Goal: Task Accomplishment & Management: Complete application form

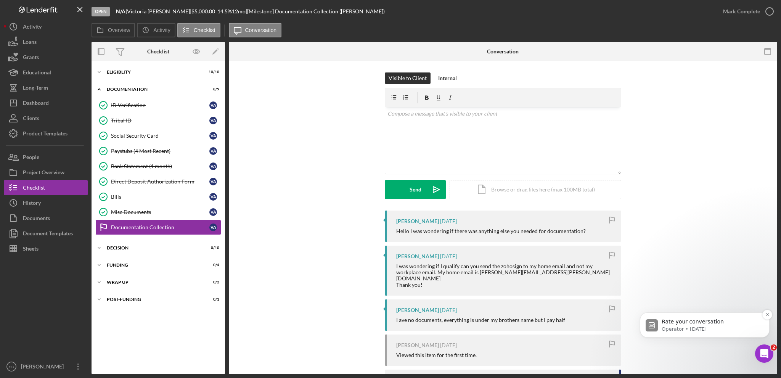
click at [678, 323] on p "Rate your conversation" at bounding box center [711, 322] width 98 height 8
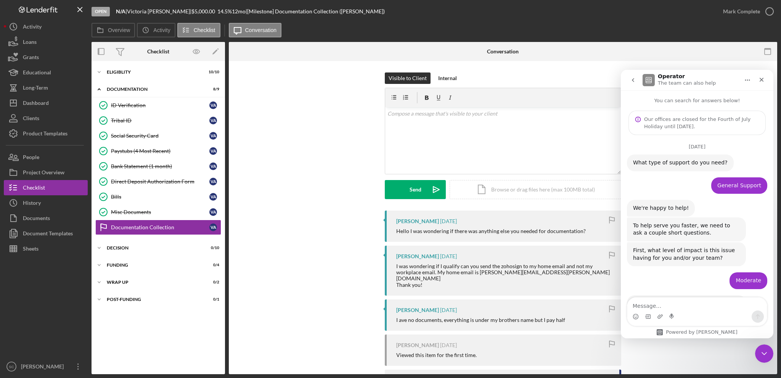
scroll to position [61, 0]
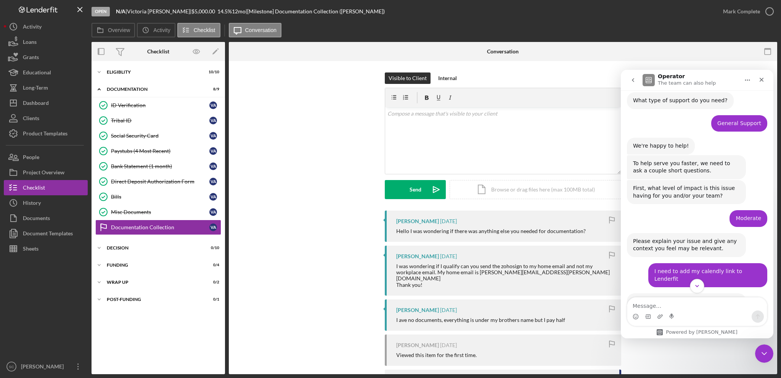
click at [696, 284] on icon "Scroll to bottom" at bounding box center [697, 286] width 7 height 7
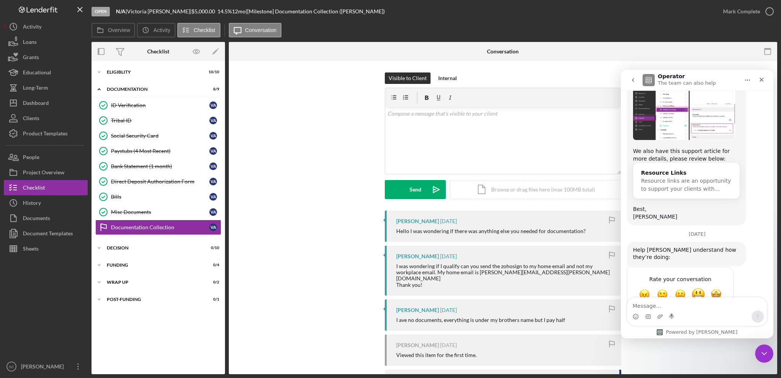
click at [699, 288] on span "Great" at bounding box center [698, 295] width 14 height 14
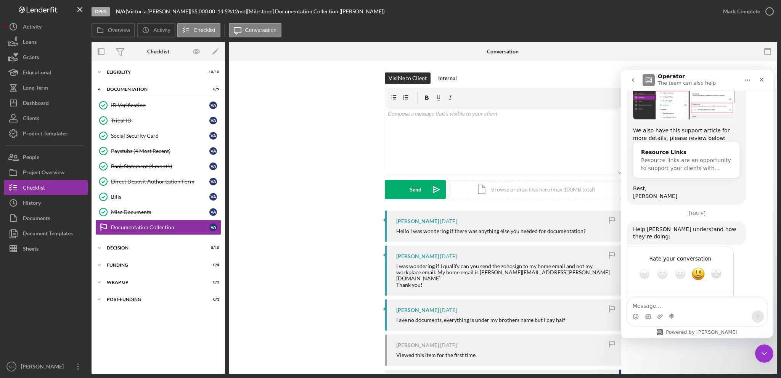
type textarea "Very helpful"
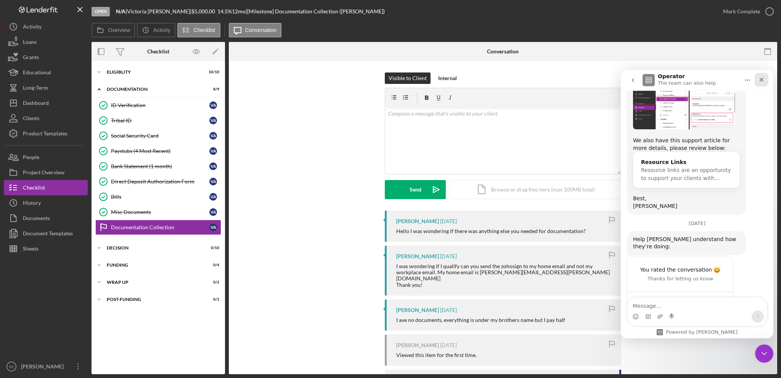
drag, startPoint x: 766, startPoint y: 81, endPoint x: 1361, endPoint y: 157, distance: 599.7
click at [766, 81] on div "Close" at bounding box center [762, 80] width 14 height 14
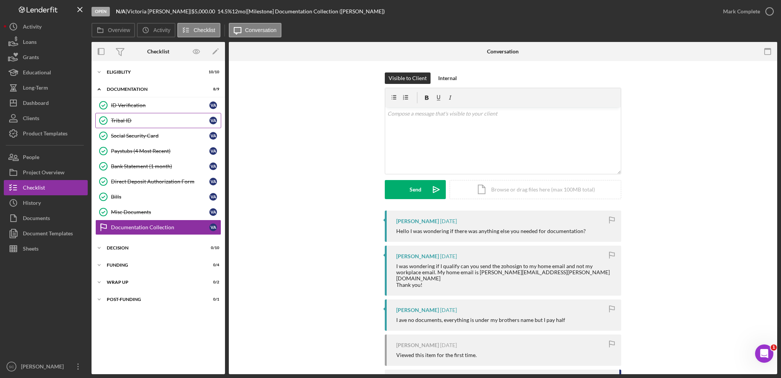
click at [124, 118] on div "Tribal ID" at bounding box center [160, 120] width 98 height 6
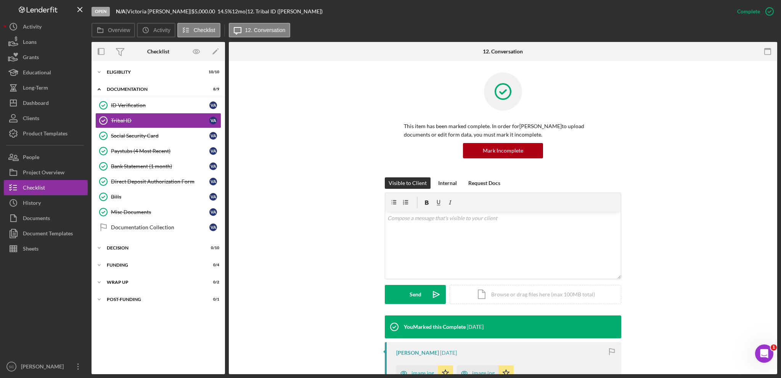
scroll to position [153, 0]
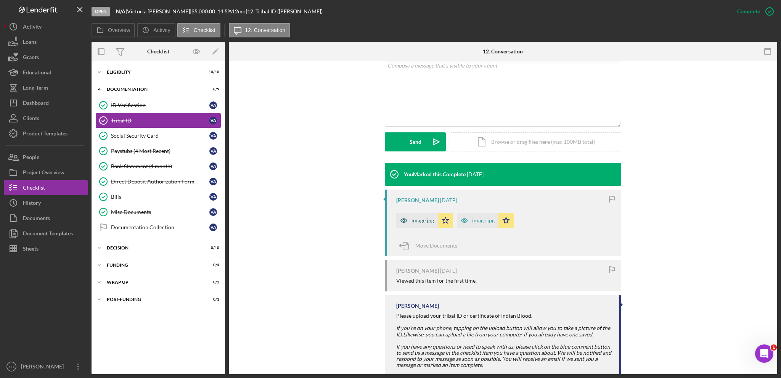
click at [419, 219] on div "image.jpg" at bounding box center [422, 220] width 22 height 6
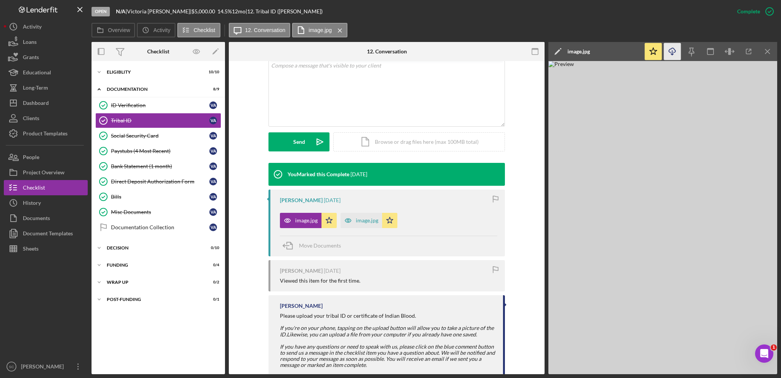
click at [678, 47] on icon "Icon/Download" at bounding box center [672, 51] width 17 height 17
drag, startPoint x: 124, startPoint y: 135, endPoint x: 133, endPoint y: 143, distance: 12.3
click at [124, 135] on div "Social Security Card" at bounding box center [160, 136] width 98 height 6
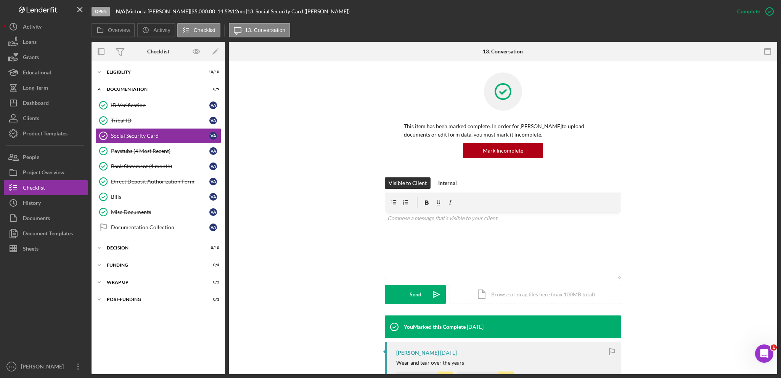
scroll to position [114, 0]
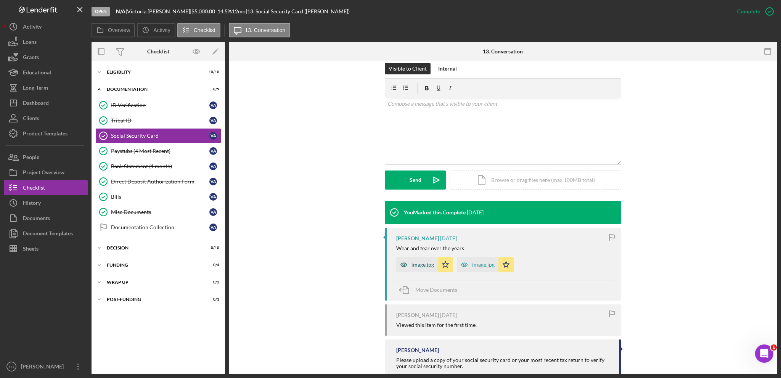
click at [418, 265] on div "image.jpg" at bounding box center [422, 265] width 22 height 6
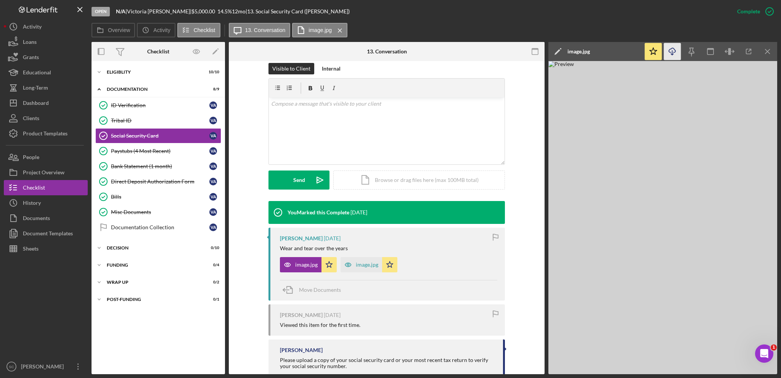
click at [670, 49] on icon "Icon/Download" at bounding box center [672, 51] width 17 height 17
click at [127, 99] on link "ID Verification ID Verification V A" at bounding box center [158, 105] width 126 height 15
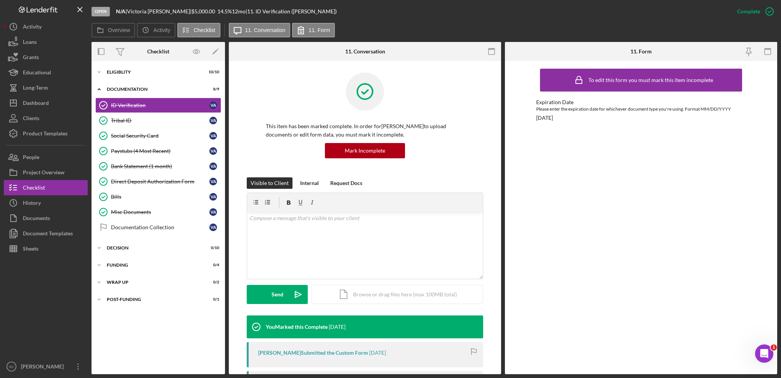
scroll to position [153, 0]
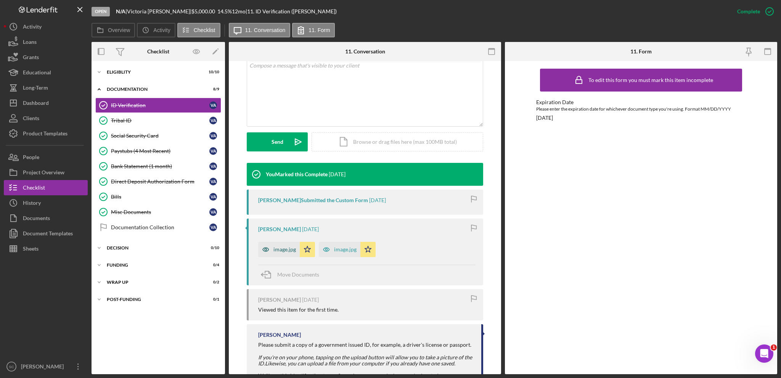
click at [277, 250] on div "image.jpg" at bounding box center [284, 249] width 22 height 6
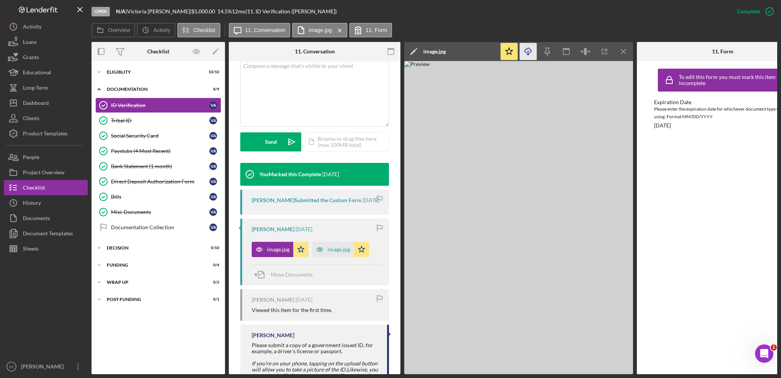
click at [531, 51] on icon "Icon/Download" at bounding box center [528, 51] width 17 height 17
click at [252, 106] on div "v Color teal Color pink Remove color Add row above Add row below Add column bef…" at bounding box center [315, 92] width 148 height 67
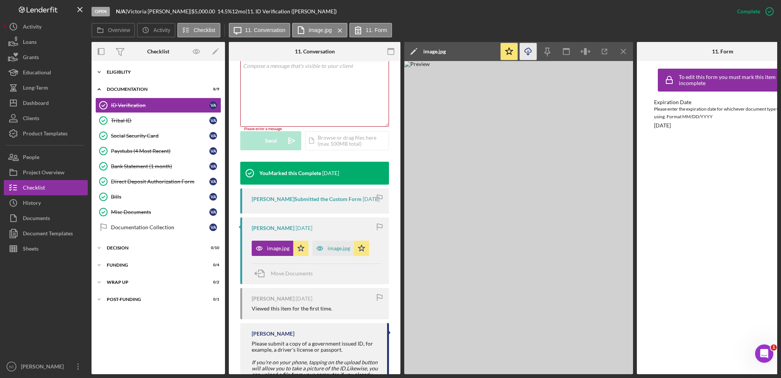
click at [99, 71] on icon "Icon/Expander" at bounding box center [99, 71] width 15 height 15
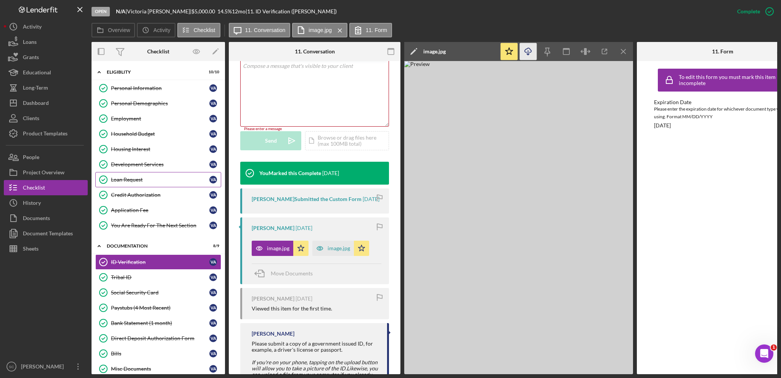
click at [137, 174] on link "Loan Request Loan Request V A" at bounding box center [158, 179] width 126 height 15
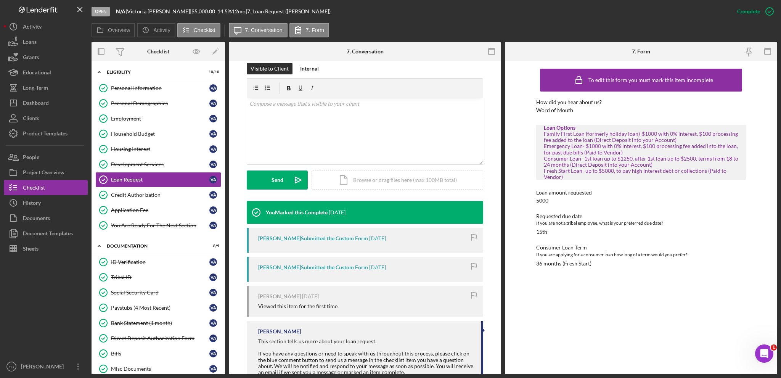
scroll to position [140, 0]
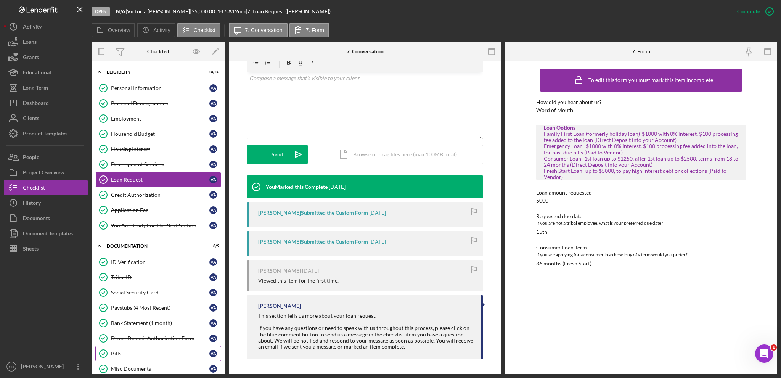
click at [114, 350] on div "Bills" at bounding box center [160, 353] width 98 height 6
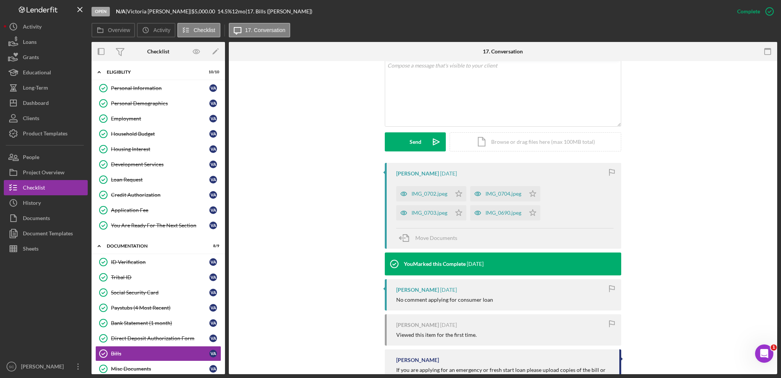
scroll to position [188, 0]
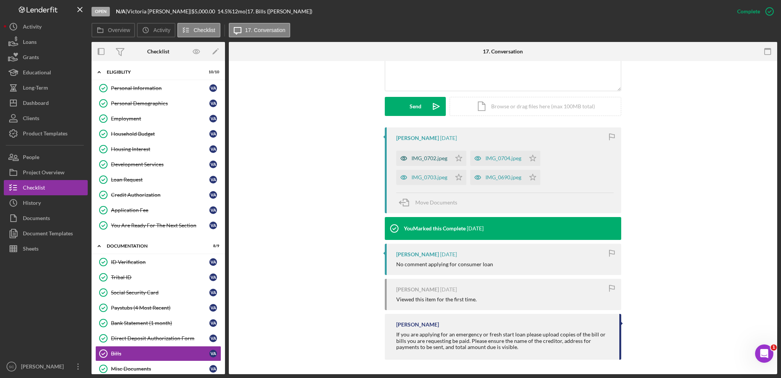
click at [415, 157] on div "IMG_0702.jpeg" at bounding box center [429, 158] width 36 height 6
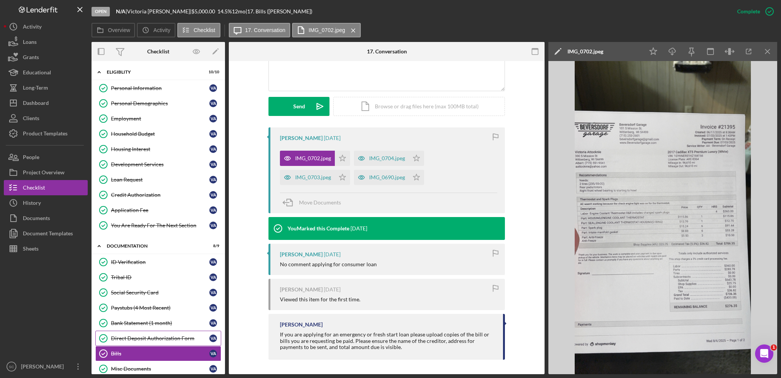
click at [125, 335] on div "Direct Deposit Authorization Form" at bounding box center [160, 338] width 98 height 6
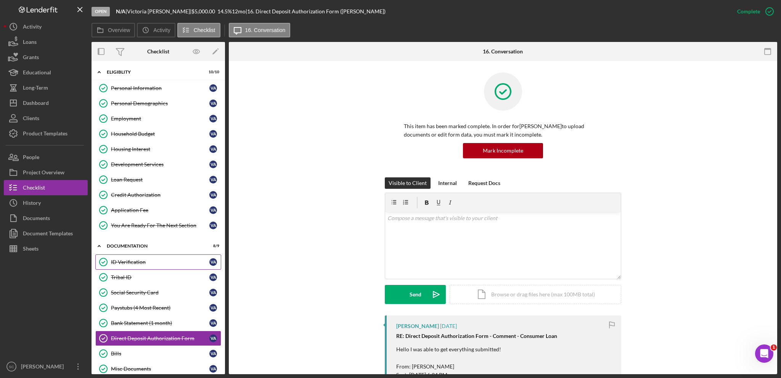
click at [132, 260] on div "ID Verification" at bounding box center [160, 262] width 98 height 6
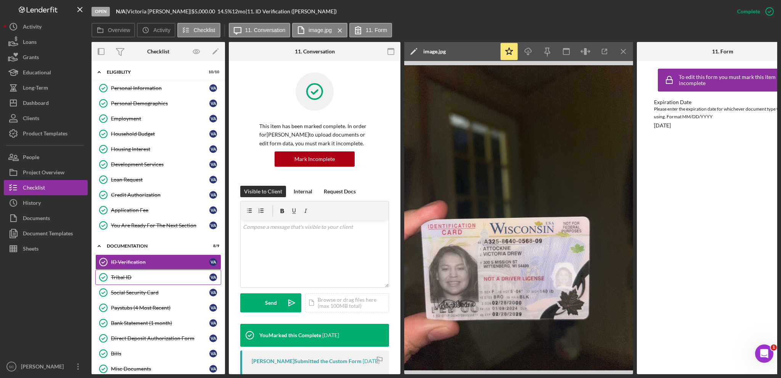
click at [136, 279] on link "Tribal ID Tribal ID V A" at bounding box center [158, 277] width 126 height 15
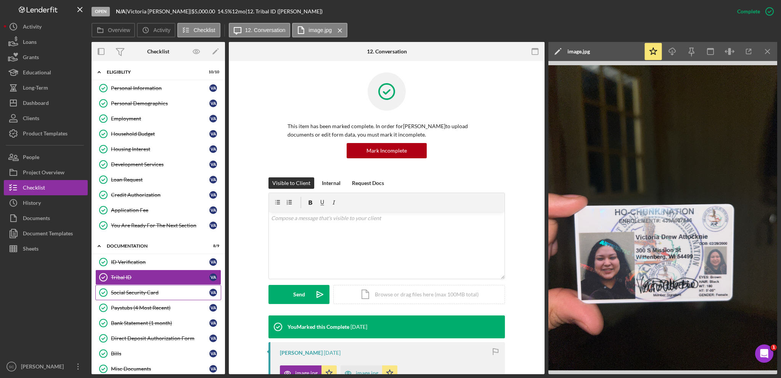
click at [135, 290] on div "Social Security Card" at bounding box center [160, 292] width 98 height 6
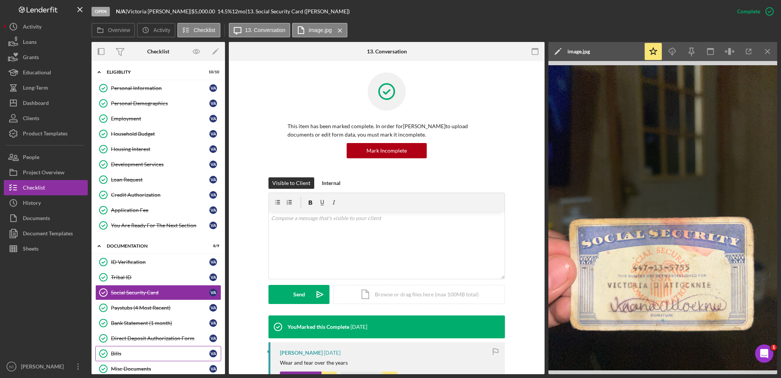
click at [120, 350] on div "Bills" at bounding box center [160, 353] width 98 height 6
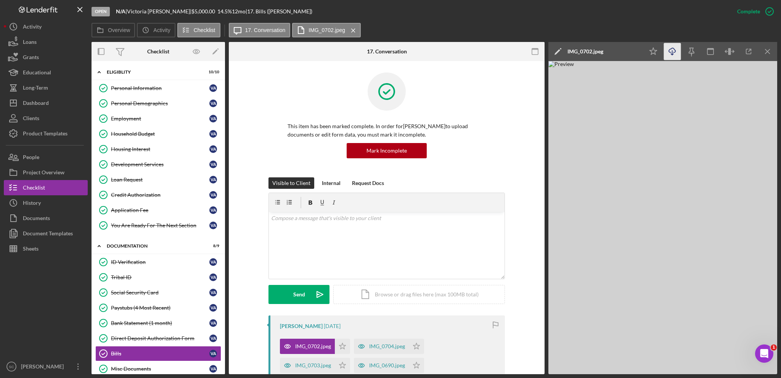
click at [675, 53] on icon "Icon/Download" at bounding box center [672, 51] width 17 height 17
click at [339, 343] on icon "Icon/Star" at bounding box center [342, 346] width 15 height 15
click at [386, 346] on div "IMG_0704.jpeg" at bounding box center [387, 346] width 36 height 6
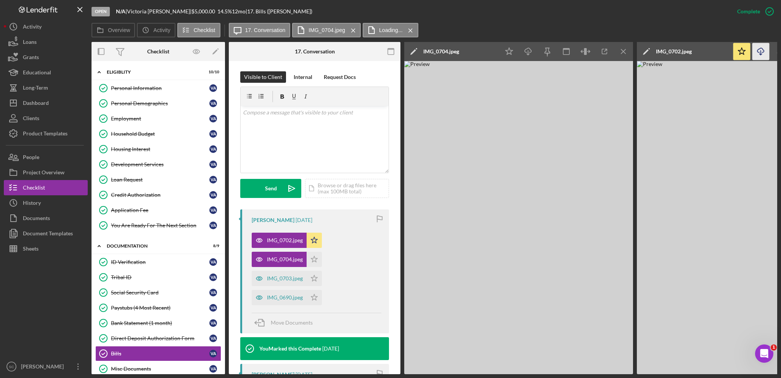
scroll to position [153, 0]
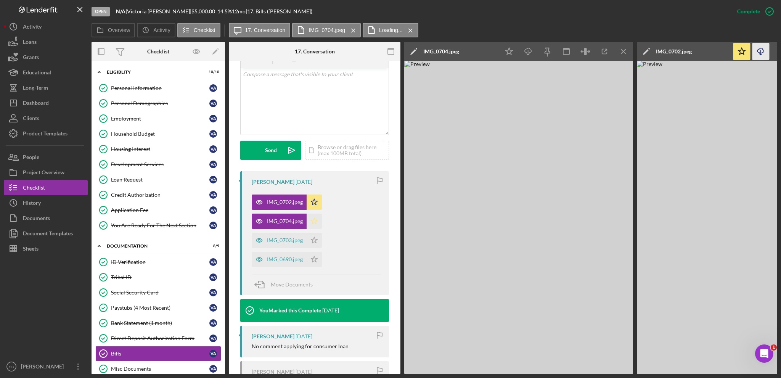
click at [312, 221] on polygon "button" at bounding box center [314, 221] width 6 height 6
click at [277, 241] on div "IMG_0703.jpeg" at bounding box center [285, 240] width 36 height 6
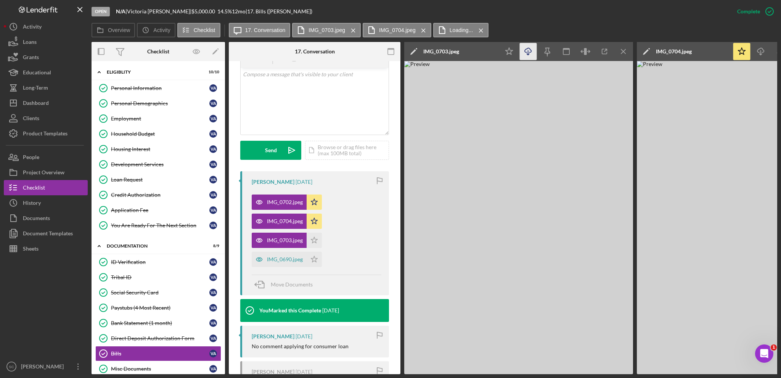
click at [530, 55] on icon "Icon/Download" at bounding box center [528, 51] width 17 height 17
click at [316, 243] on icon "Icon/Star" at bounding box center [314, 240] width 15 height 15
click at [278, 260] on div "IMG_0690.jpeg" at bounding box center [285, 259] width 36 height 6
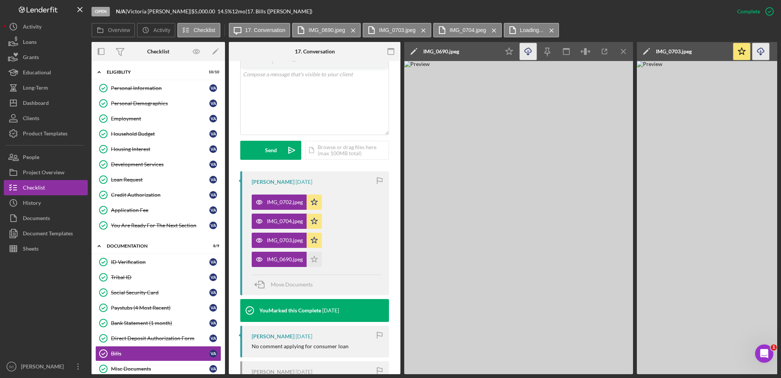
click at [530, 53] on icon "Icon/Download" at bounding box center [528, 51] width 17 height 17
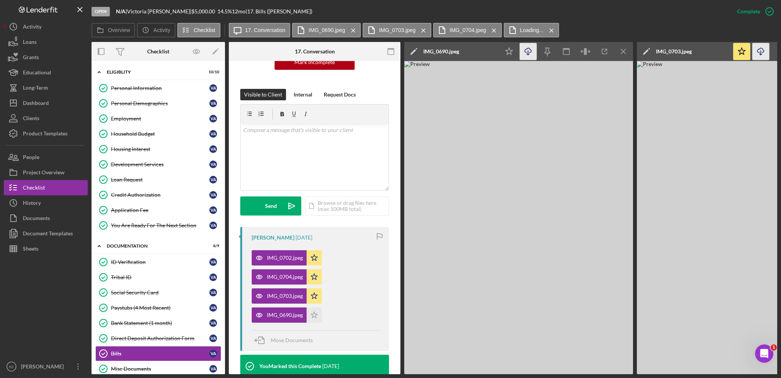
scroll to position [0, 0]
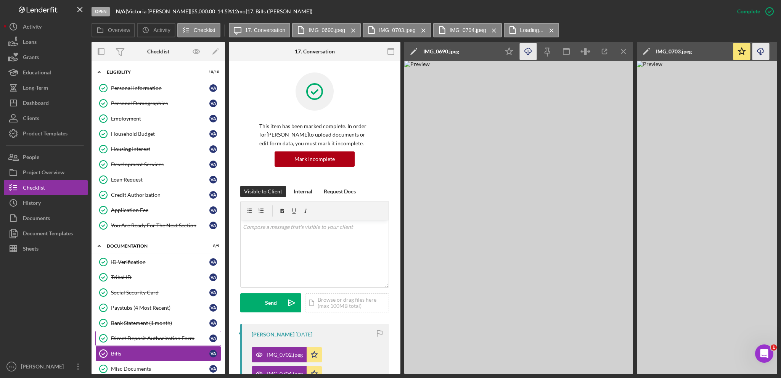
click at [154, 337] on div "Direct Deposit Authorization Form" at bounding box center [160, 338] width 98 height 6
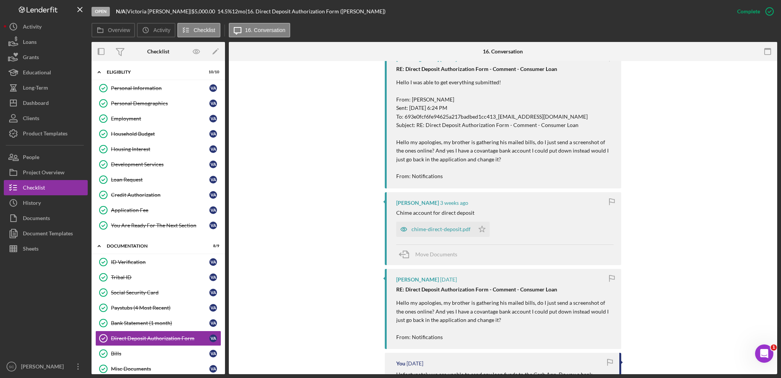
scroll to position [343, 0]
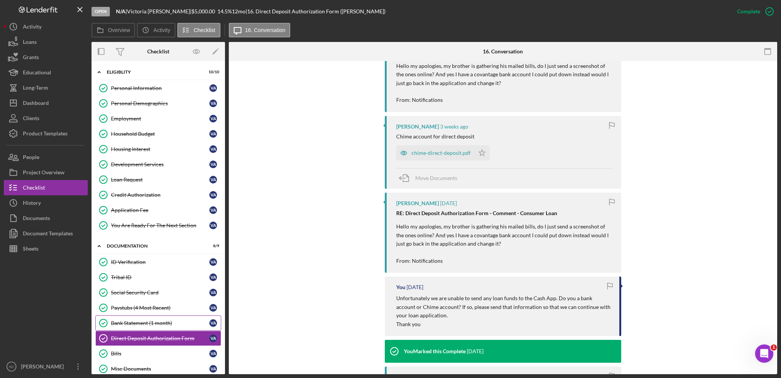
click at [131, 322] on div "Bank Statement (1 month)" at bounding box center [160, 323] width 98 height 6
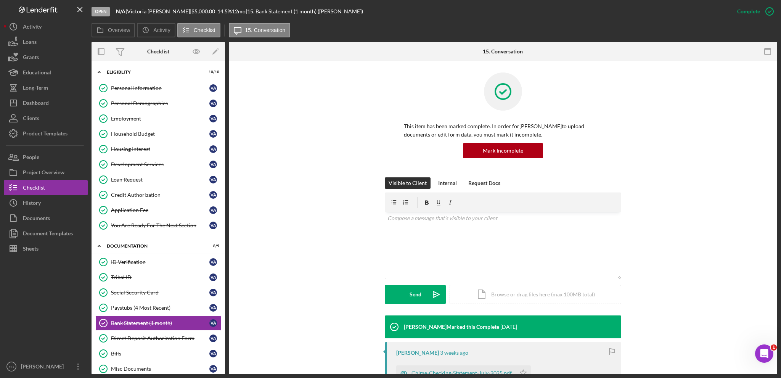
scroll to position [114, 0]
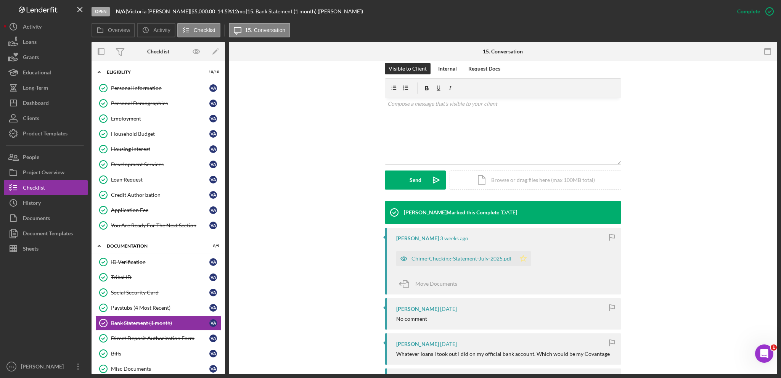
click at [522, 257] on polygon "button" at bounding box center [523, 258] width 6 height 6
click at [147, 305] on div "Paystubs (4 Most Recent)" at bounding box center [160, 308] width 98 height 6
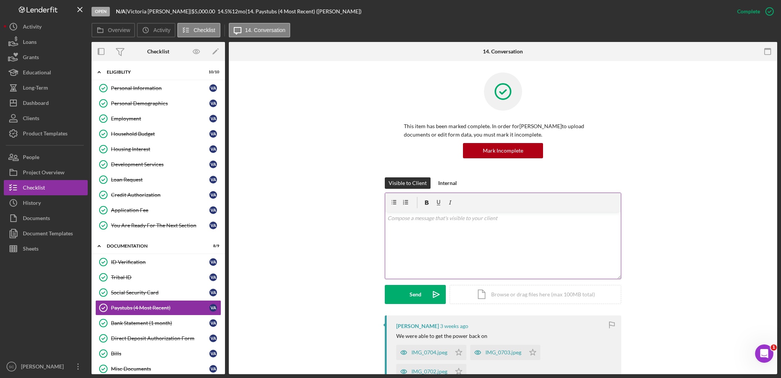
scroll to position [153, 0]
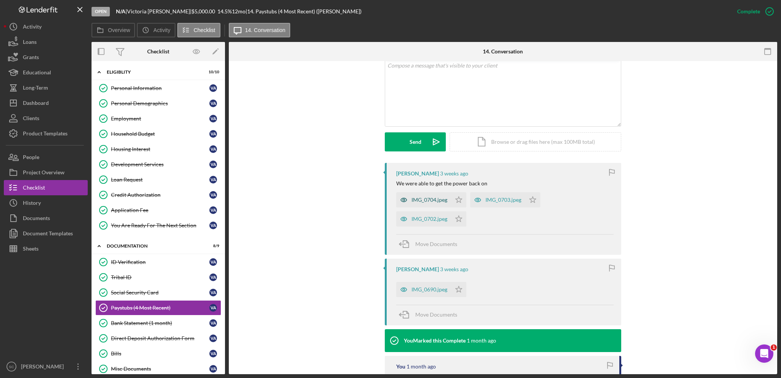
click at [424, 197] on div "IMG_0704.jpeg" at bounding box center [429, 200] width 36 height 6
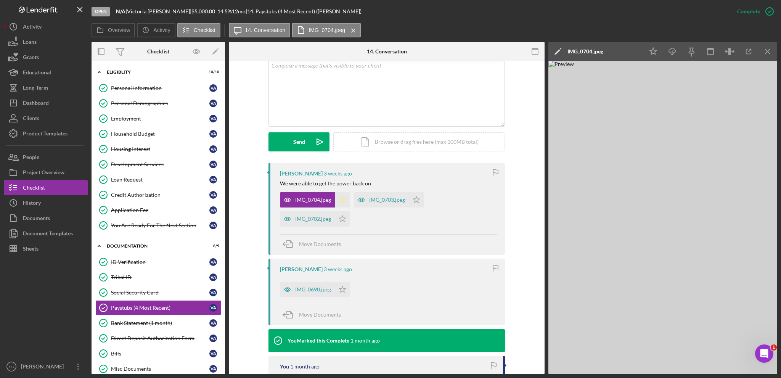
click at [342, 202] on icon "Icon/Star" at bounding box center [342, 199] width 15 height 15
click at [387, 201] on div "IMG_0703.jpeg" at bounding box center [387, 200] width 36 height 6
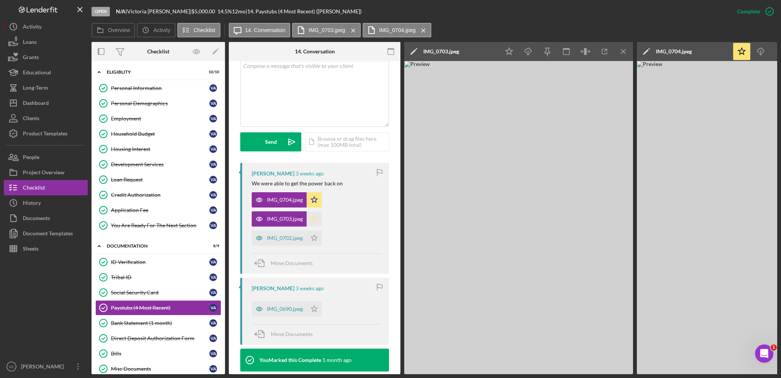
click at [312, 219] on icon "Icon/Star" at bounding box center [314, 218] width 15 height 15
click at [276, 236] on div "IMG_0702.jpeg" at bounding box center [285, 238] width 36 height 6
click at [313, 238] on icon "Icon/Star" at bounding box center [314, 237] width 15 height 15
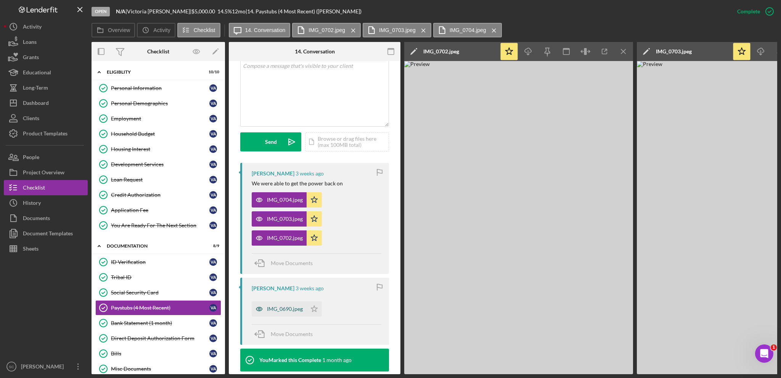
click at [277, 310] on div "IMG_0690.jpeg" at bounding box center [285, 309] width 36 height 6
click at [318, 100] on div "v Color teal Color pink Remove color Add row above Add row below Add column bef…" at bounding box center [315, 92] width 148 height 67
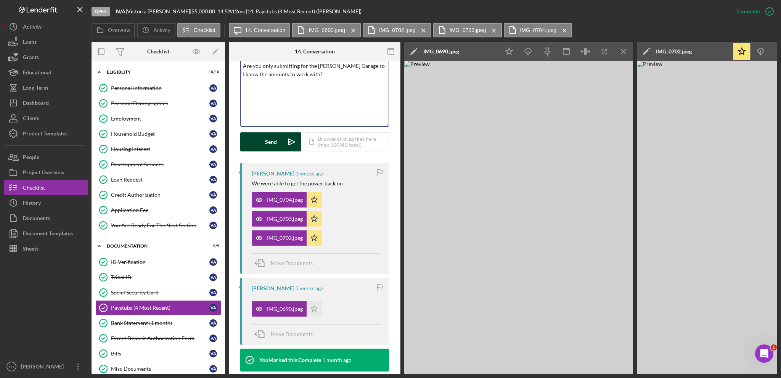
click at [262, 141] on button "Send Icon/icon-invite-send" at bounding box center [270, 141] width 61 height 19
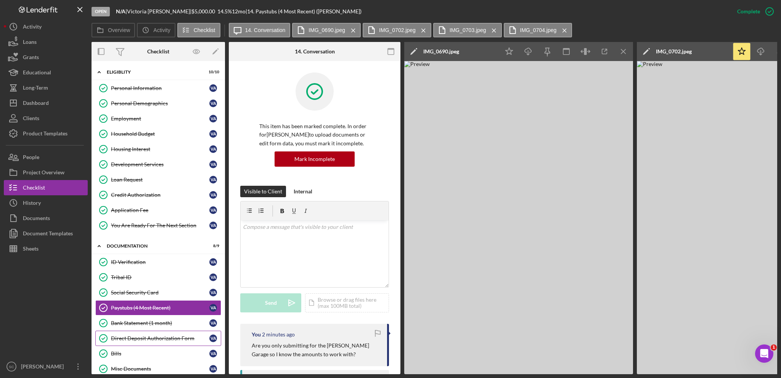
scroll to position [93, 0]
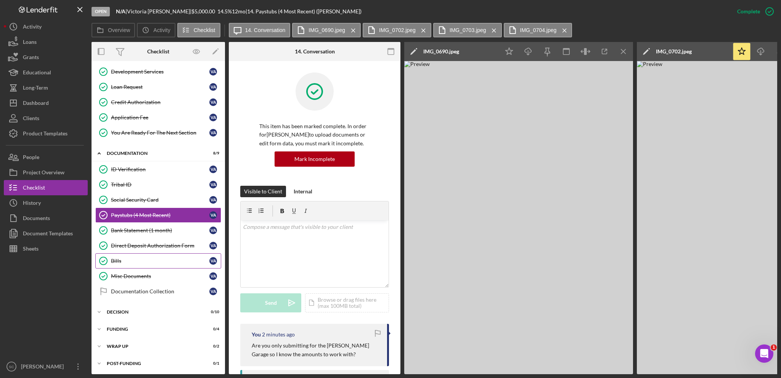
click at [159, 260] on div "Bills" at bounding box center [160, 261] width 98 height 6
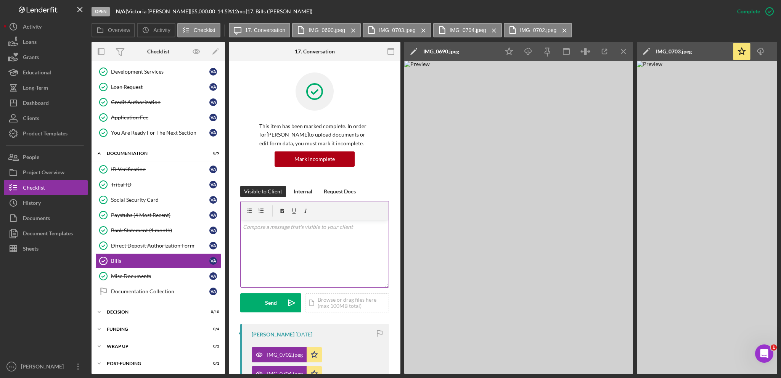
click at [307, 249] on div "v Color teal Color pink Remove color Add row above Add row below Add column bef…" at bounding box center [315, 253] width 148 height 67
click at [294, 249] on div "v Color teal Color pink Remove color Add row above Add row below Add column bef…" at bounding box center [315, 253] width 148 height 67
click at [279, 246] on div "v Color teal Color pink Remove color Add row above Add row below Add column bef…" at bounding box center [315, 253] width 148 height 67
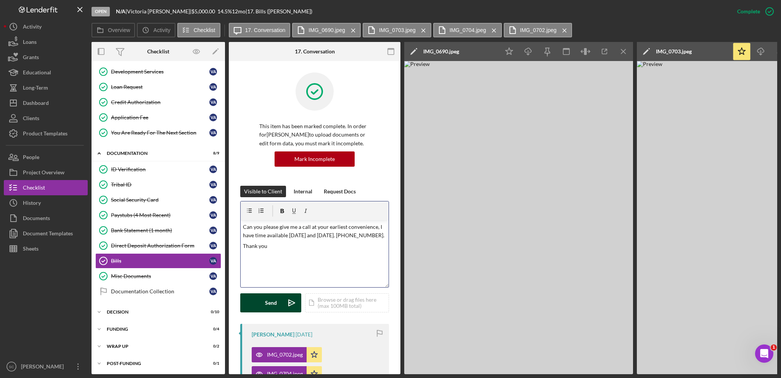
click at [253, 297] on button "Send Icon/icon-invite-send" at bounding box center [270, 302] width 61 height 19
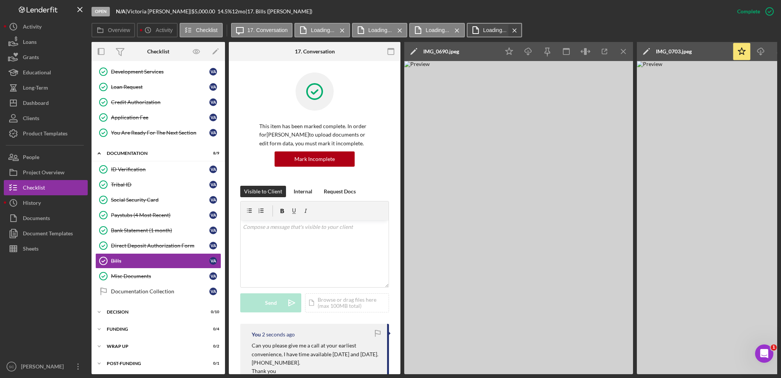
click at [514, 30] on icon "Icon/Menu Close" at bounding box center [514, 30] width 13 height 19
click at [342, 29] on icon "Icon/Menu Close" at bounding box center [342, 30] width 13 height 19
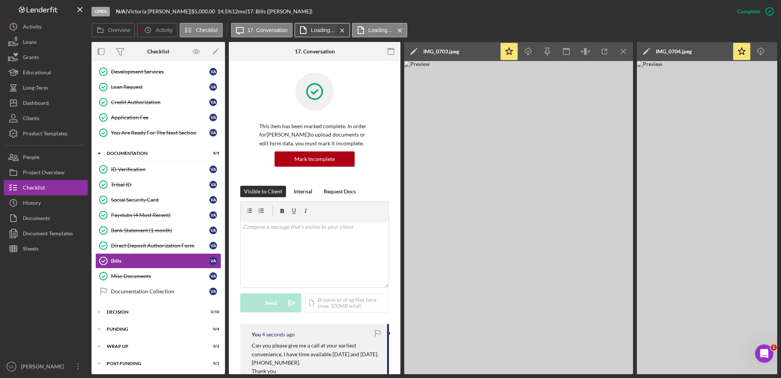
click at [342, 29] on icon "Icon/Menu Close" at bounding box center [342, 30] width 13 height 19
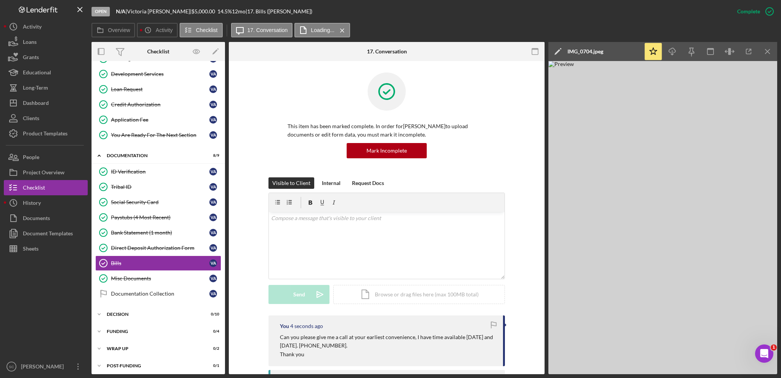
click at [342, 29] on icon "Icon/Menu Close" at bounding box center [342, 30] width 13 height 19
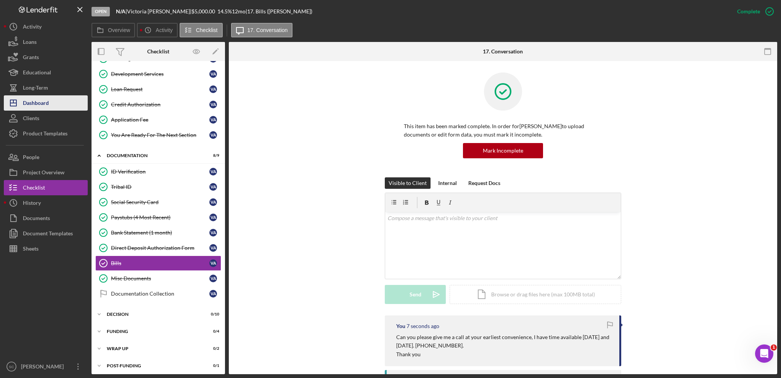
click at [38, 106] on div "Dashboard" at bounding box center [36, 103] width 26 height 17
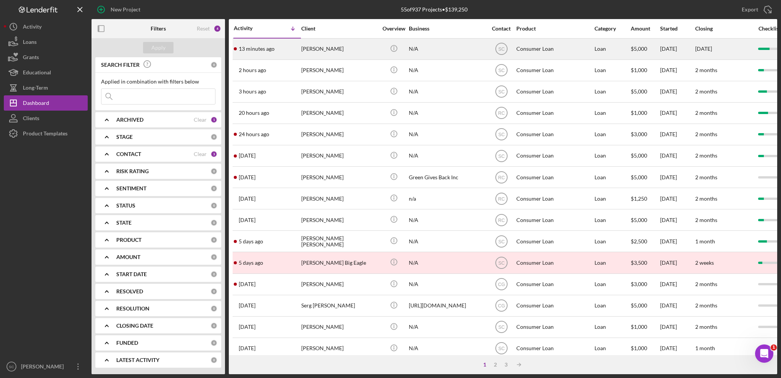
click at [336, 51] on div "[PERSON_NAME]" at bounding box center [339, 49] width 76 height 20
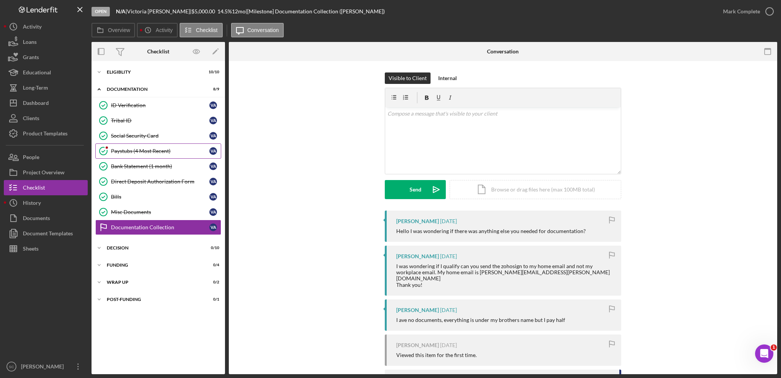
click at [119, 149] on div "Paystubs (4 Most Recent)" at bounding box center [160, 151] width 98 height 6
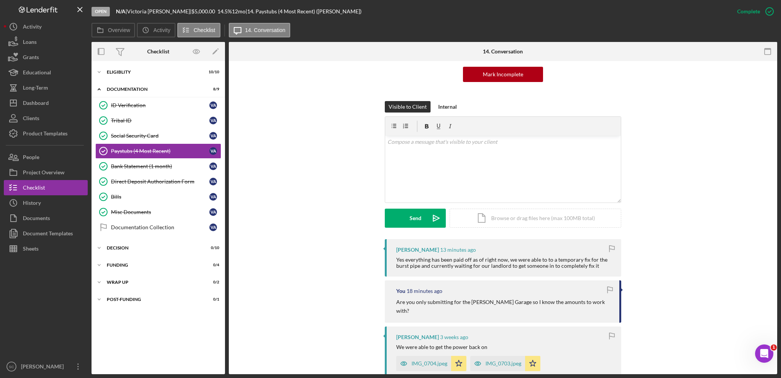
scroll to position [114, 0]
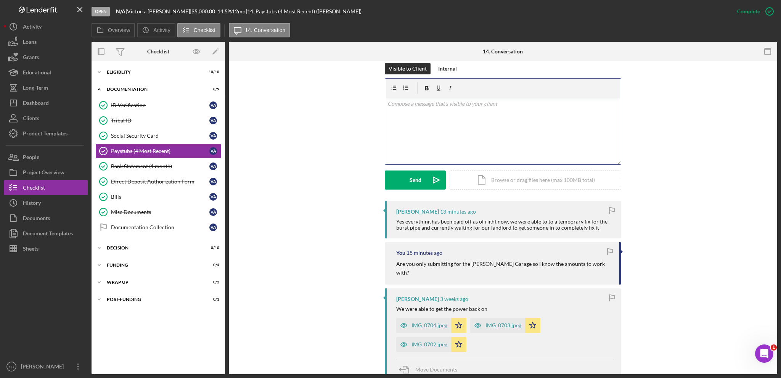
click at [468, 142] on div "v Color teal Color pink Remove color Add row above Add row below Add column bef…" at bounding box center [503, 131] width 236 height 67
click at [37, 105] on div "Dashboard" at bounding box center [36, 103] width 26 height 17
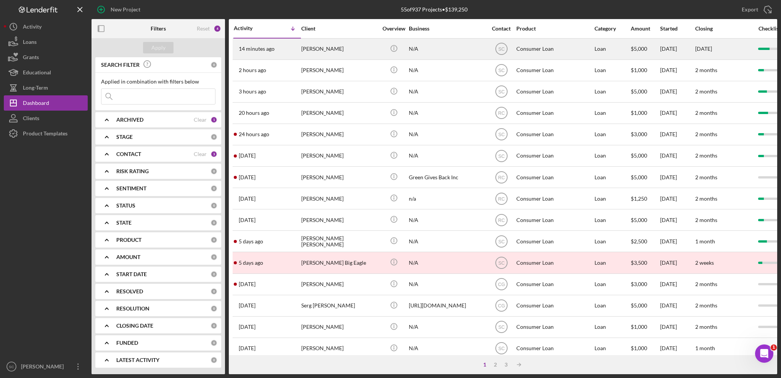
click at [337, 53] on div "[PERSON_NAME]" at bounding box center [339, 49] width 76 height 20
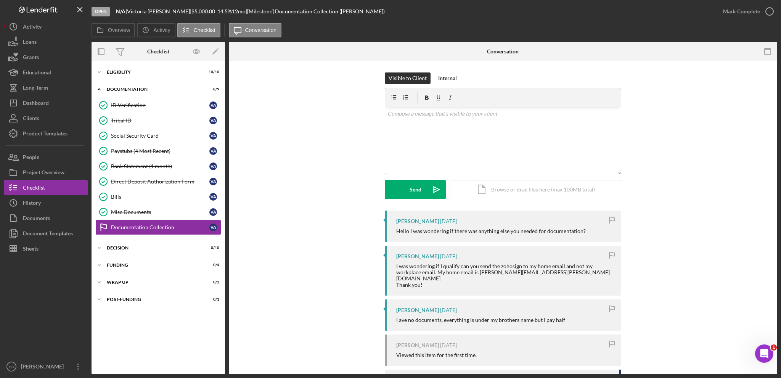
click at [430, 153] on div "v Color teal Color pink Remove color Add row above Add row below Add column bef…" at bounding box center [503, 140] width 236 height 67
click at [404, 189] on button "Send Icon/icon-invite-send" at bounding box center [415, 189] width 61 height 19
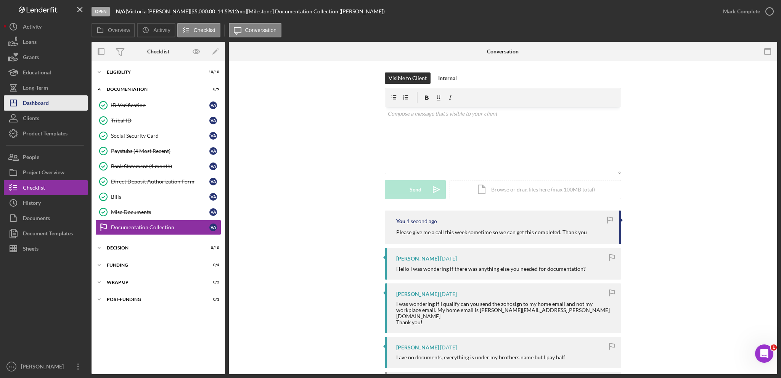
click at [38, 101] on div "Dashboard" at bounding box center [36, 103] width 26 height 17
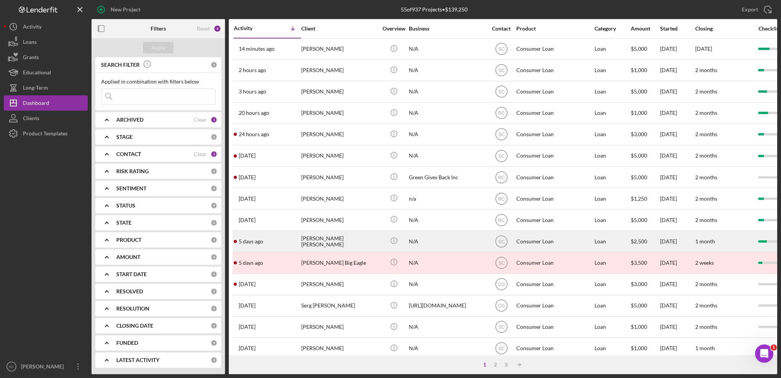
click at [324, 247] on div "[PERSON_NAME] [PERSON_NAME]" at bounding box center [339, 241] width 76 height 20
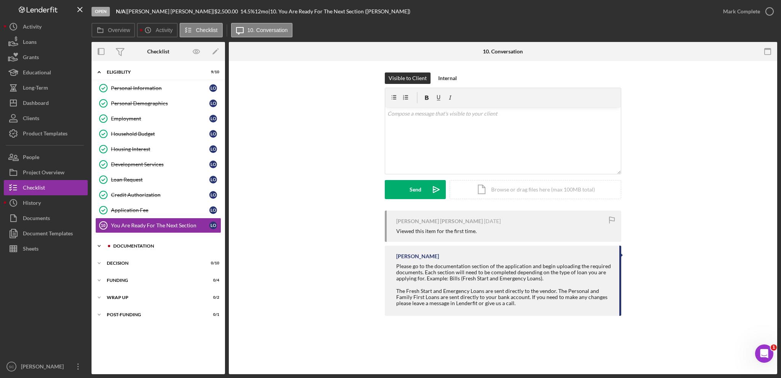
click at [122, 240] on div "Icon/Expander Documentation 5 / 9" at bounding box center [158, 245] width 133 height 15
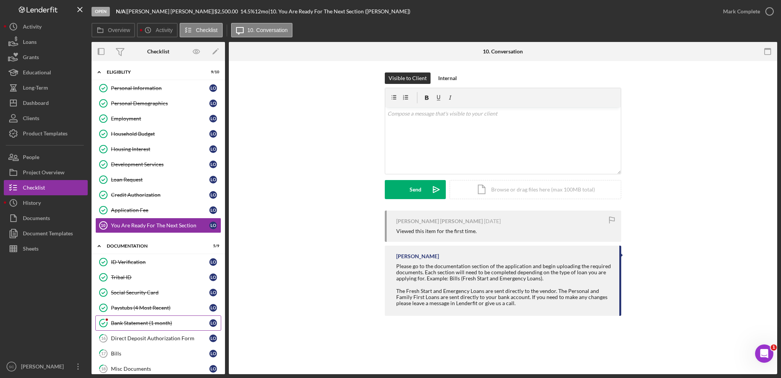
click at [130, 315] on link "Bank Statement (1 month) Bank Statement (1 month) L O" at bounding box center [158, 322] width 126 height 15
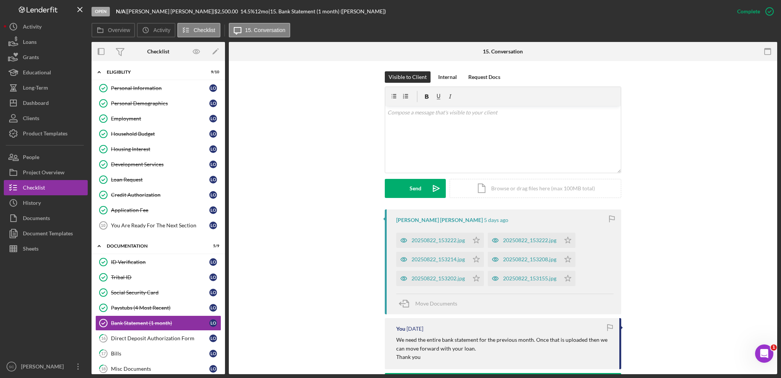
scroll to position [191, 0]
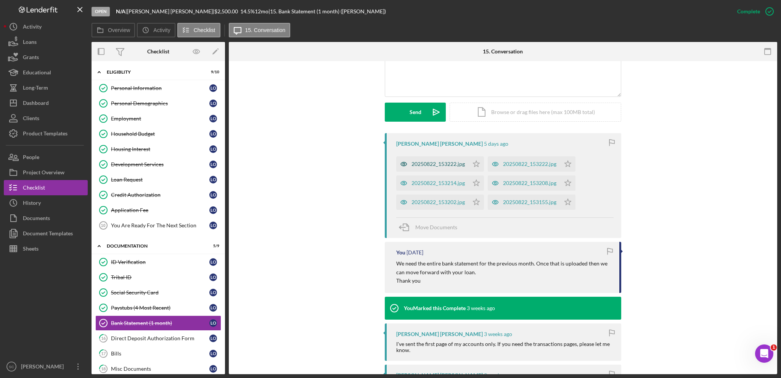
click at [434, 161] on div "20250822_153222.jpg" at bounding box center [437, 164] width 53 height 6
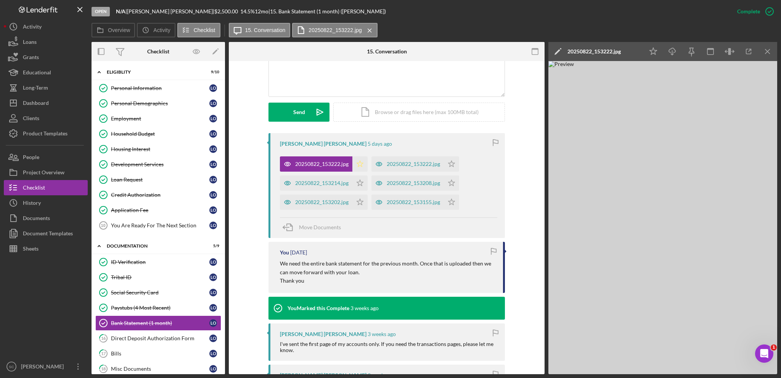
click at [355, 156] on icon "Icon/Star" at bounding box center [359, 163] width 15 height 15
click at [425, 161] on div "20250822_153222.jpg" at bounding box center [413, 164] width 53 height 6
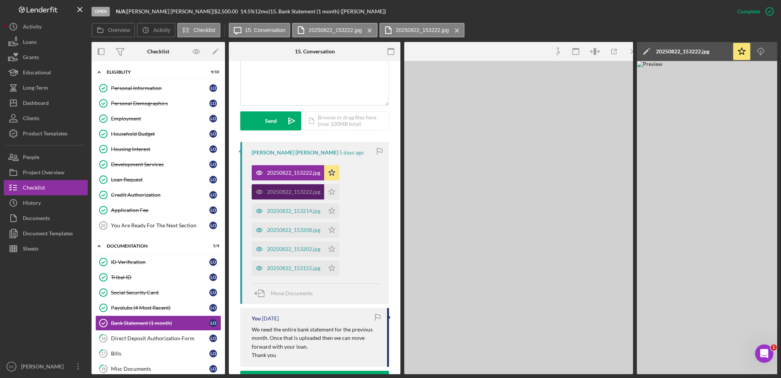
scroll to position [199, 0]
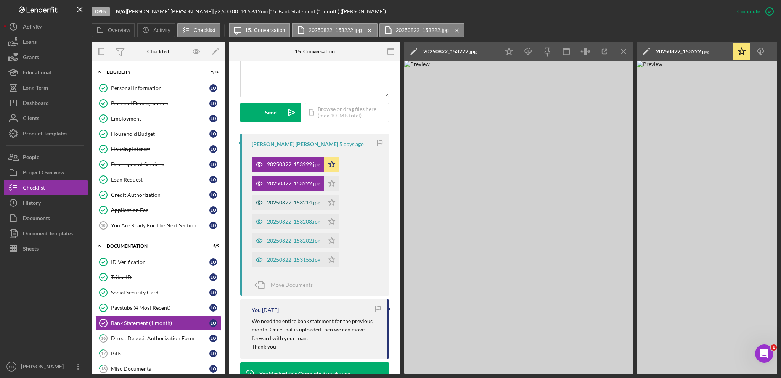
click at [293, 195] on div "20250822_153214.jpg" at bounding box center [288, 202] width 72 height 15
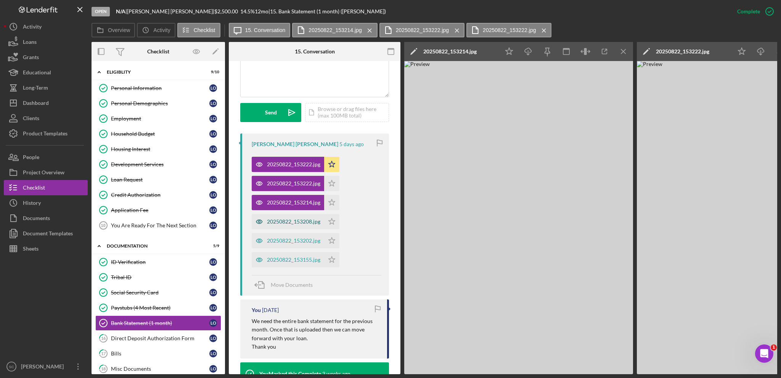
click at [270, 216] on div "20250822_153208.jpg" at bounding box center [288, 221] width 72 height 15
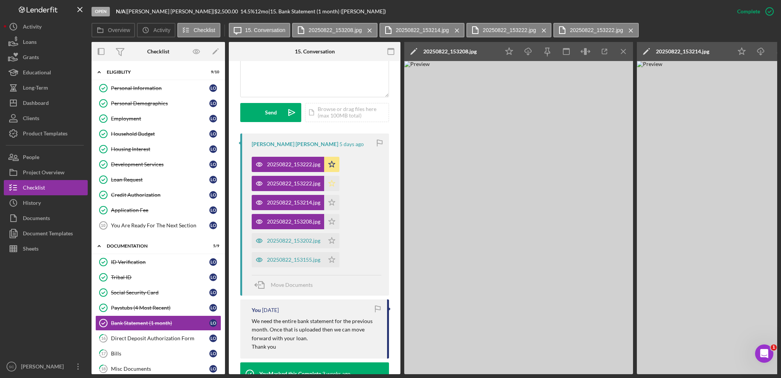
click at [333, 176] on icon "Icon/Star" at bounding box center [331, 183] width 15 height 15
click at [332, 199] on polygon "button" at bounding box center [332, 202] width 6 height 6
click at [332, 214] on icon "Icon/Star" at bounding box center [331, 221] width 15 height 15
click at [333, 233] on icon "Icon/Star" at bounding box center [331, 240] width 15 height 15
click at [333, 252] on icon "Icon/Star" at bounding box center [331, 259] width 15 height 15
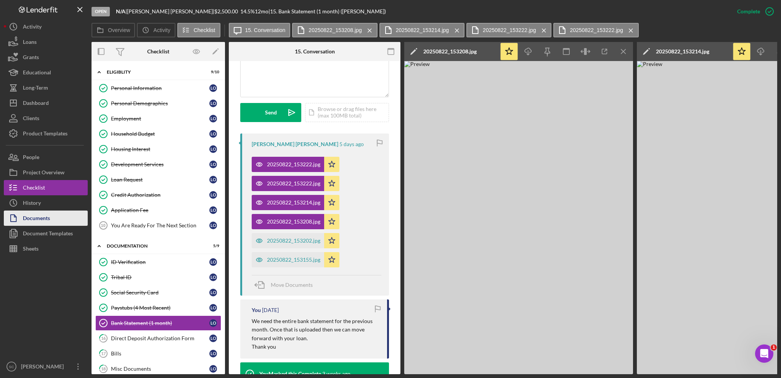
click at [50, 218] on div "Documents" at bounding box center [36, 218] width 27 height 17
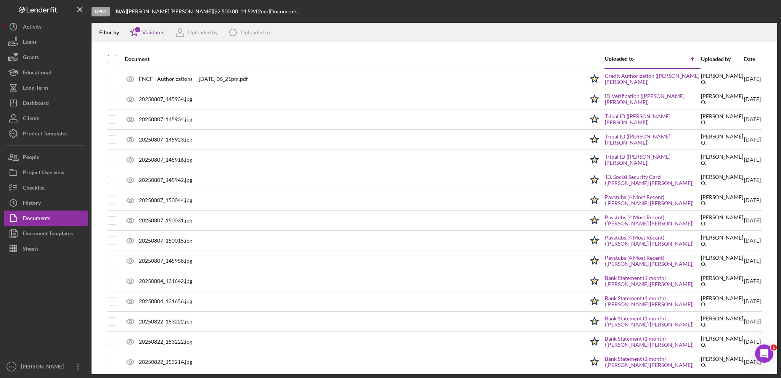
click at [112, 59] on input "checkbox" at bounding box center [112, 59] width 8 height 8
checkbox input "true"
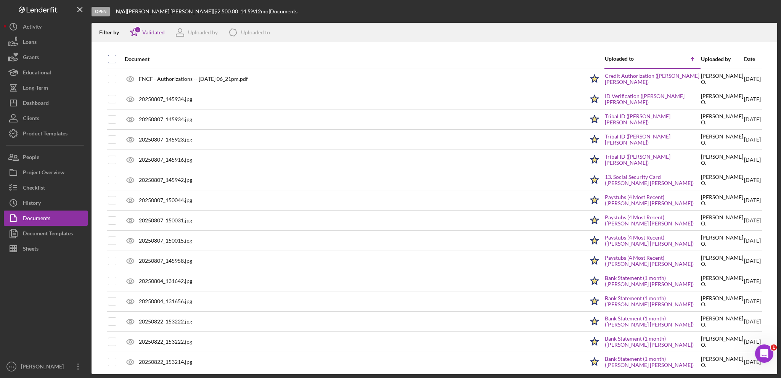
checkbox input "true"
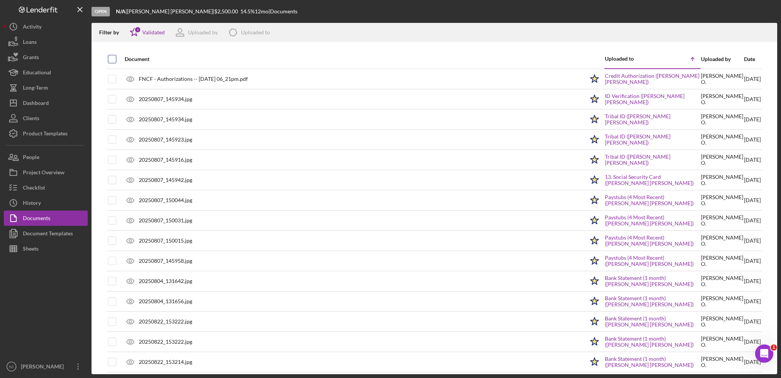
checkbox input "true"
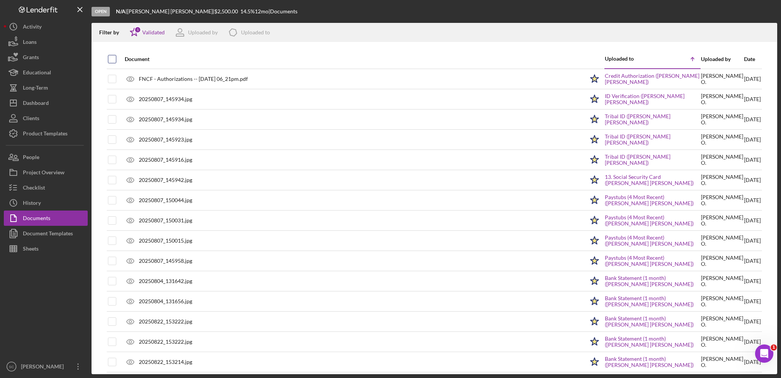
checkbox input "true"
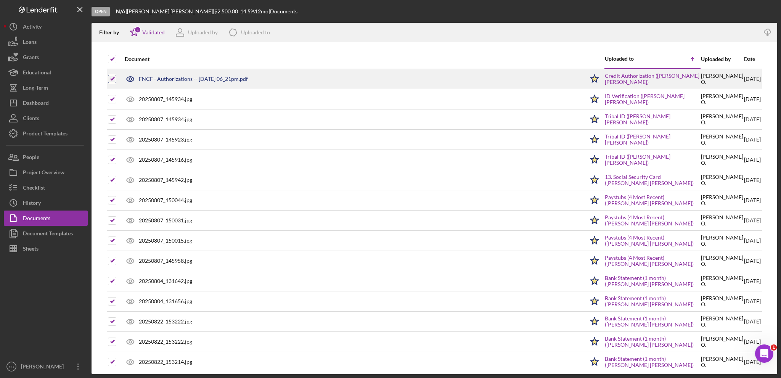
click at [114, 80] on input "checkbox" at bounding box center [112, 79] width 8 height 8
checkbox input "false"
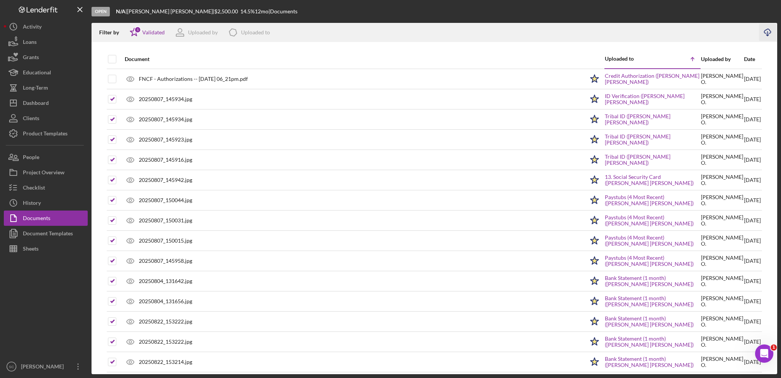
click at [764, 33] on icon "Icon/Download" at bounding box center [767, 32] width 17 height 17
click at [39, 102] on div "Dashboard" at bounding box center [36, 103] width 26 height 17
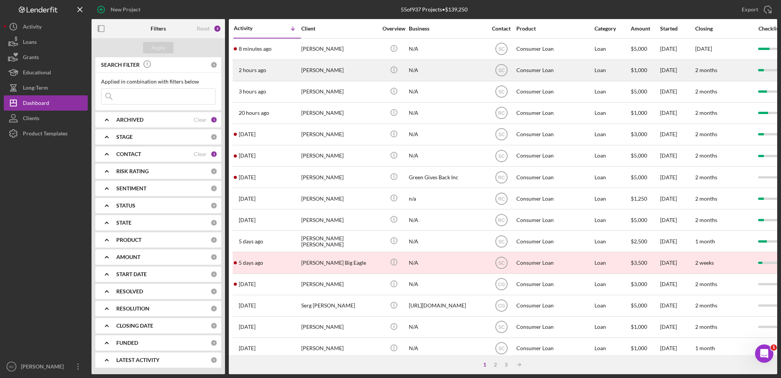
click at [334, 74] on div "[PERSON_NAME]" at bounding box center [339, 70] width 76 height 20
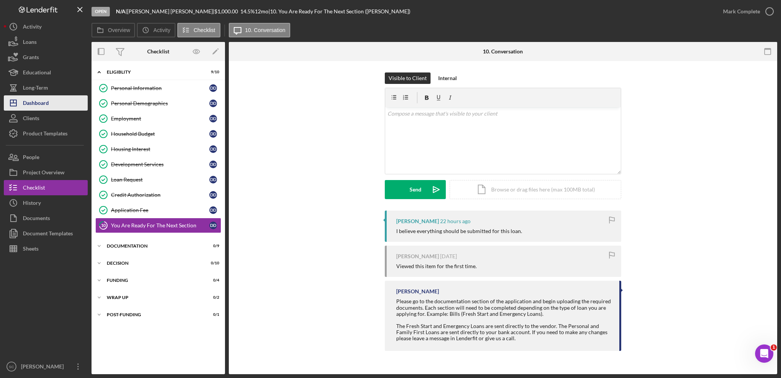
click at [37, 103] on div "Dashboard" at bounding box center [36, 103] width 26 height 17
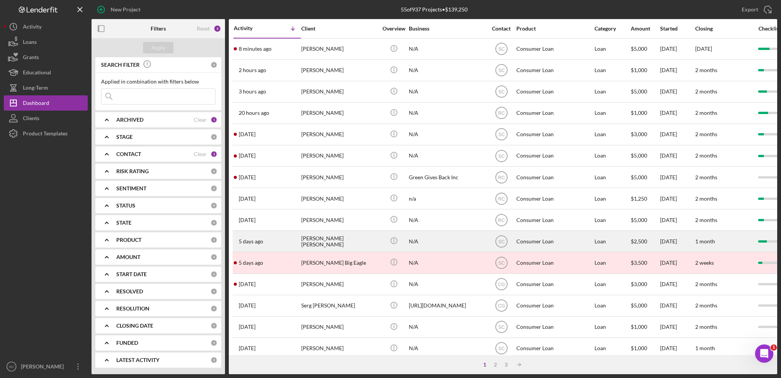
click at [332, 245] on div "[PERSON_NAME] [PERSON_NAME]" at bounding box center [339, 241] width 76 height 20
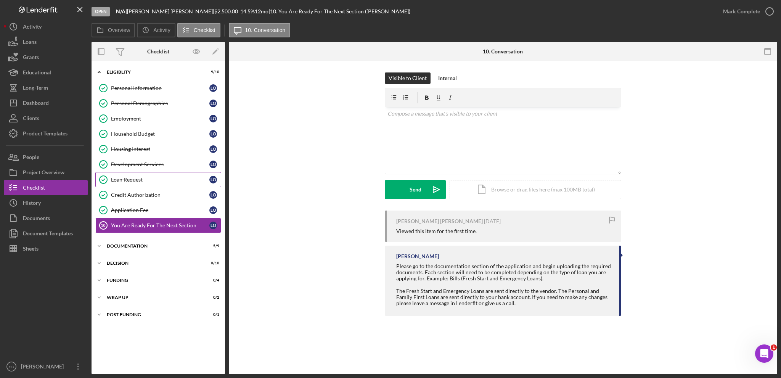
click at [137, 181] on div "Loan Request" at bounding box center [160, 180] width 98 height 6
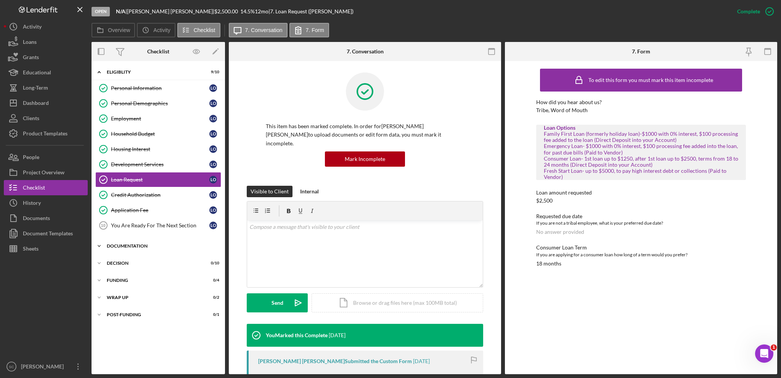
click at [99, 242] on icon "Icon/Expander" at bounding box center [99, 245] width 15 height 15
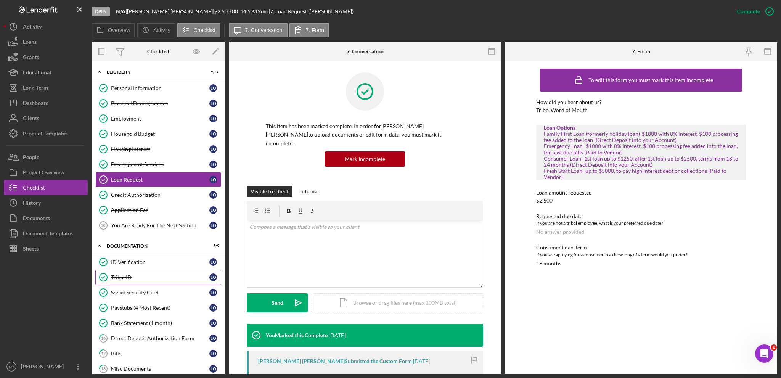
click at [138, 274] on div "Tribal ID" at bounding box center [160, 277] width 98 height 6
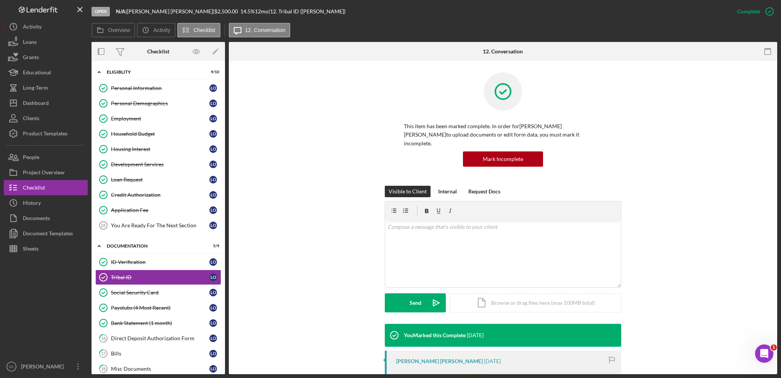
scroll to position [153, 0]
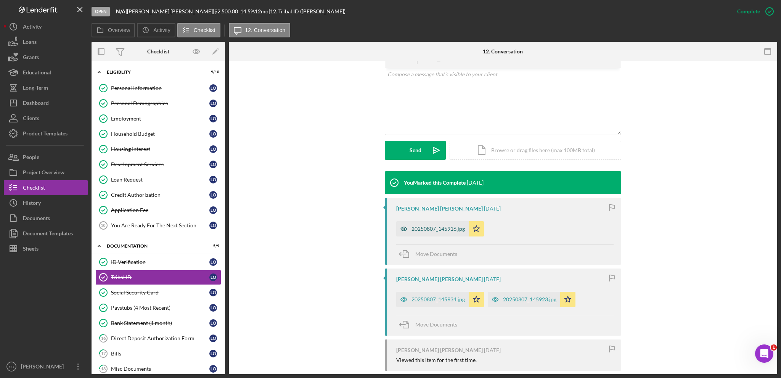
click at [443, 224] on div "20250807_145916.jpg" at bounding box center [432, 228] width 72 height 15
